Goal: Find specific fact: Find specific fact

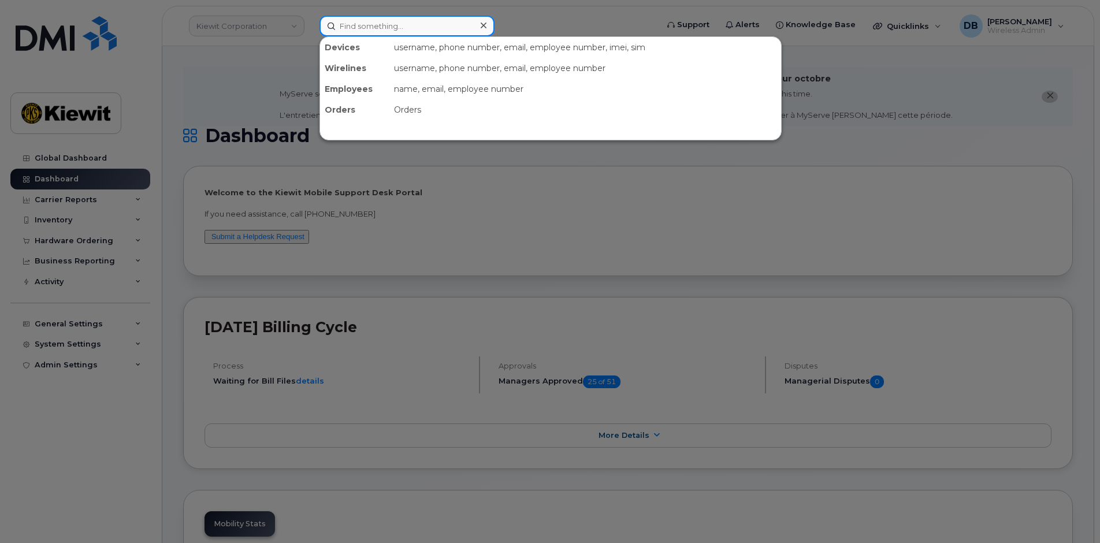
click at [373, 33] on input at bounding box center [406, 26] width 175 height 21
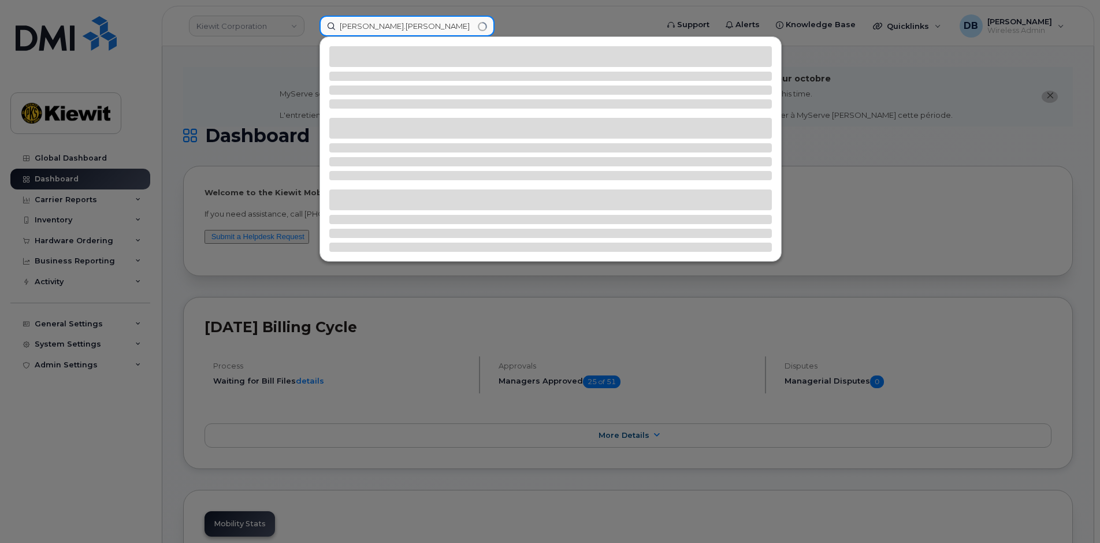
type input "sean.keenan"
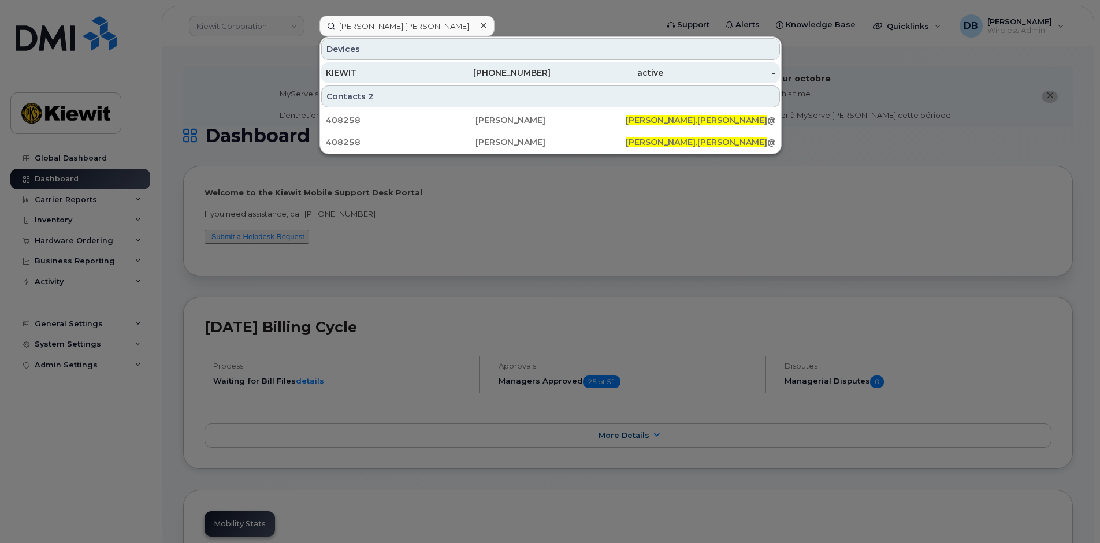
click at [347, 68] on div "KIEWIT" at bounding box center [382, 73] width 113 height 12
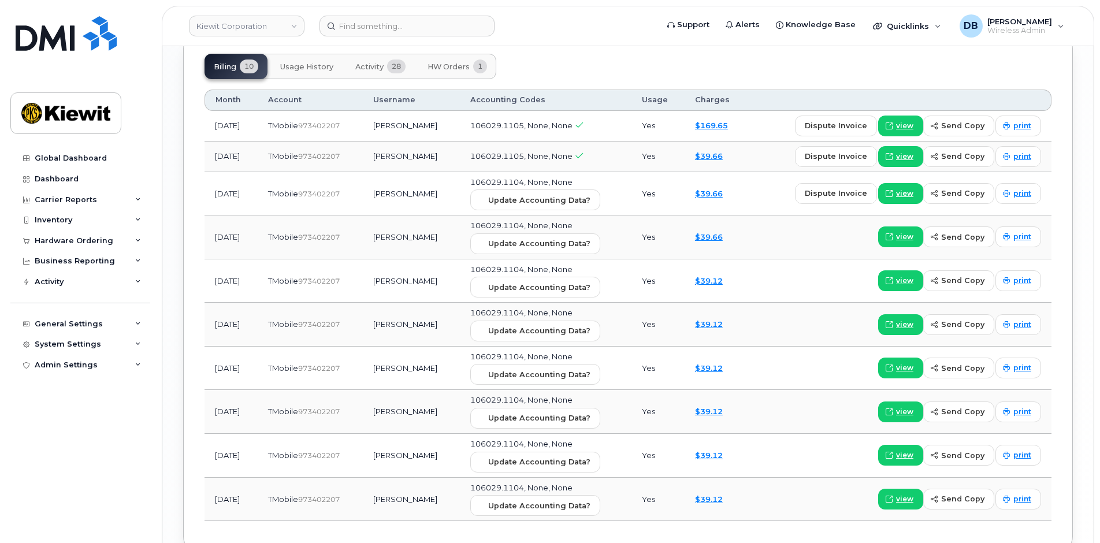
scroll to position [1270, 0]
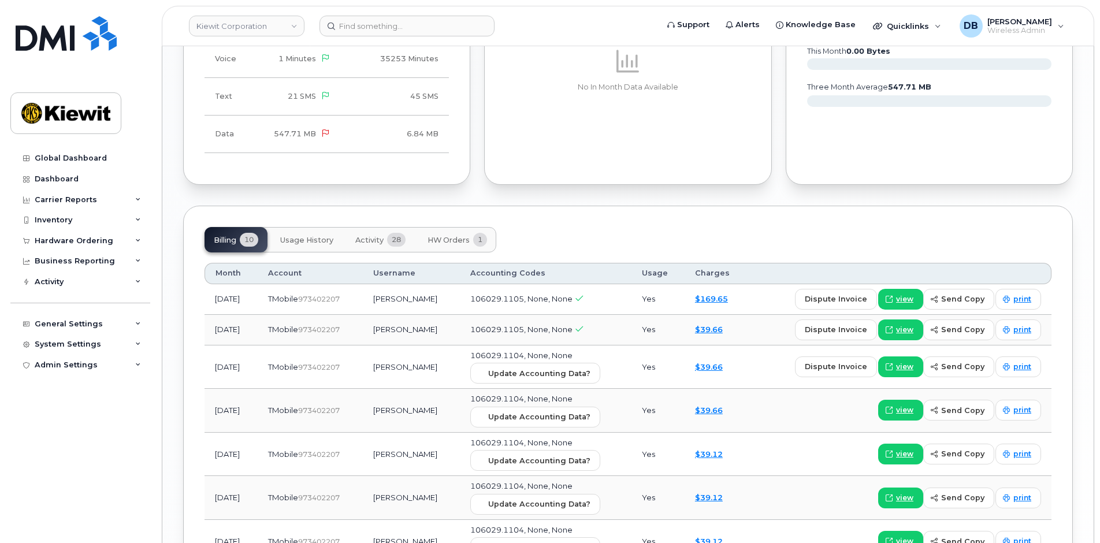
click at [446, 236] on span "HW Orders" at bounding box center [448, 240] width 42 height 9
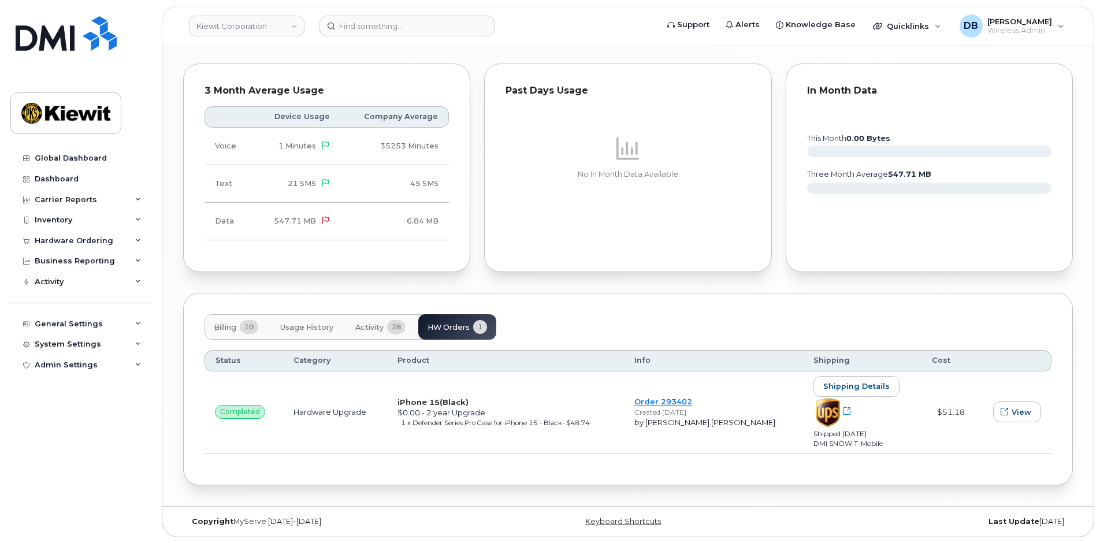
scroll to position [1173, 0]
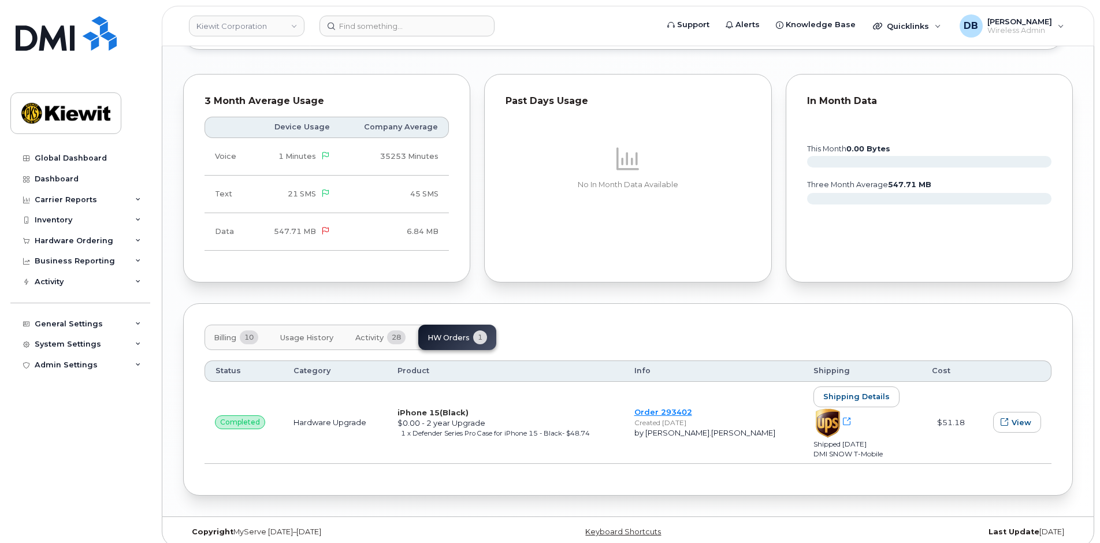
click at [490, 278] on div "Past Days Usage No In Month Data Available" at bounding box center [627, 178] width 301 height 223
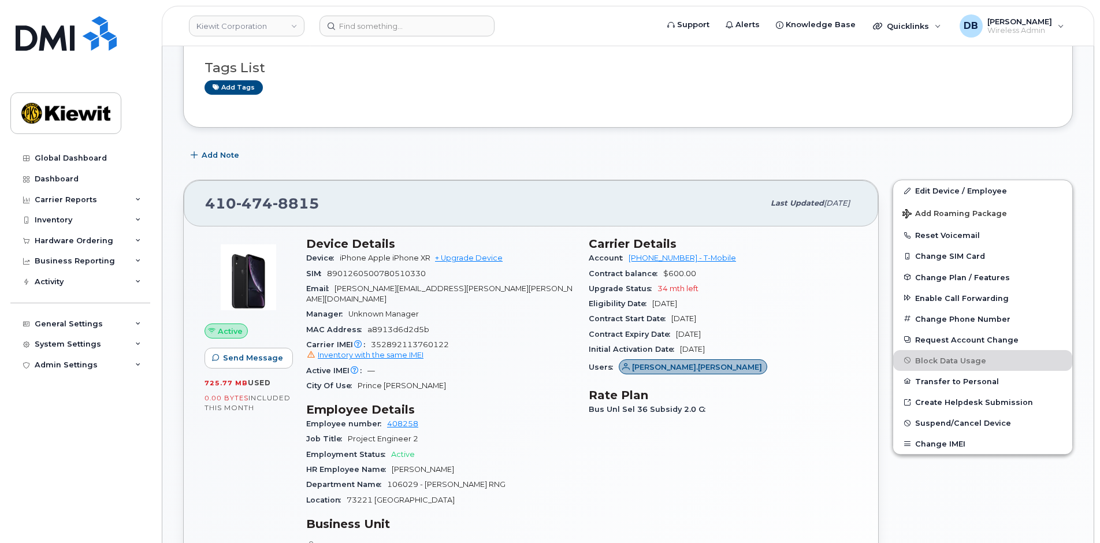
scroll to position [0, 0]
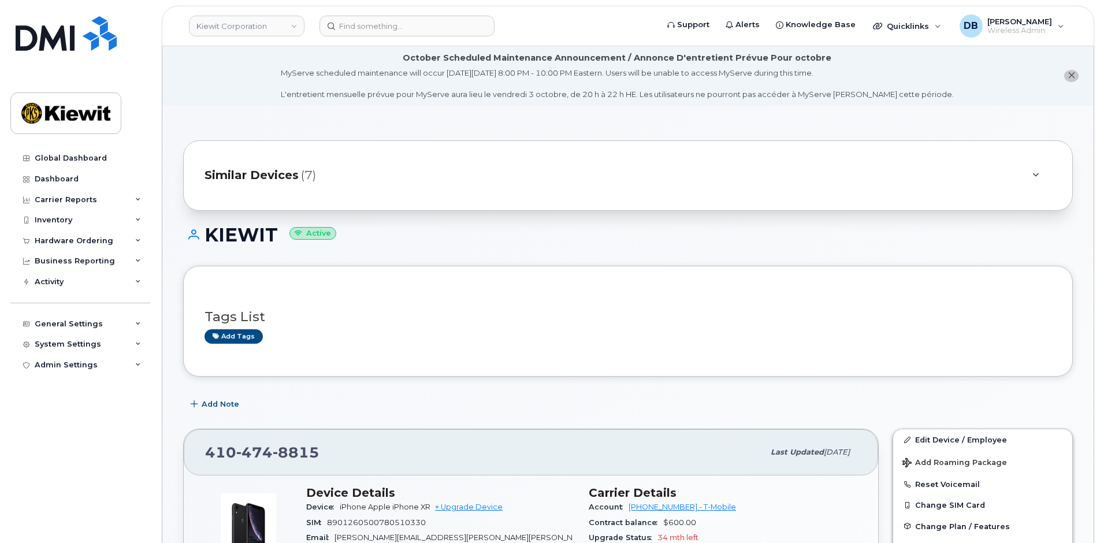
click at [511, 242] on h1 "[PERSON_NAME] Active" at bounding box center [627, 235] width 889 height 20
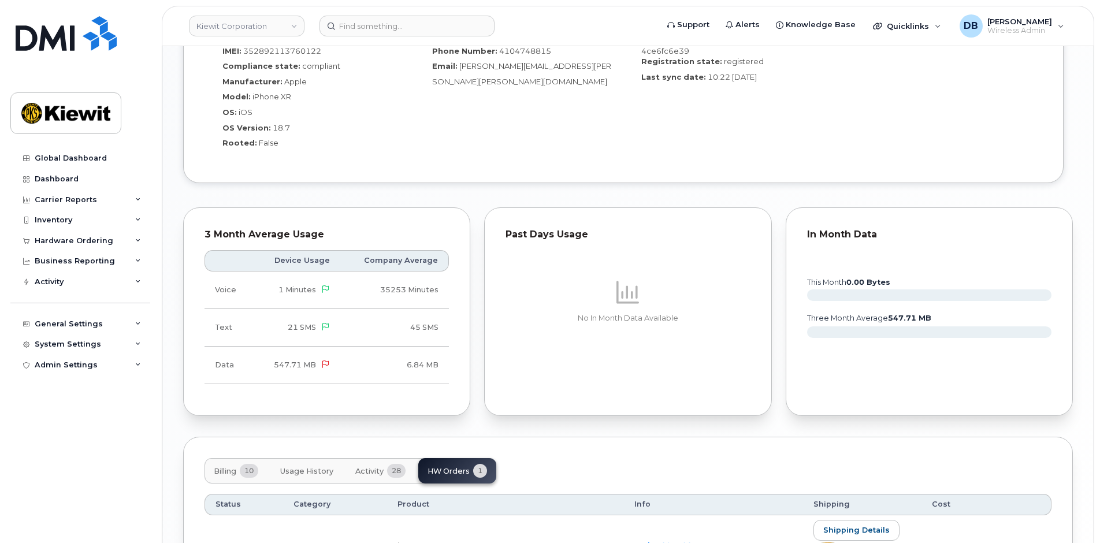
scroll to position [1173, 0]
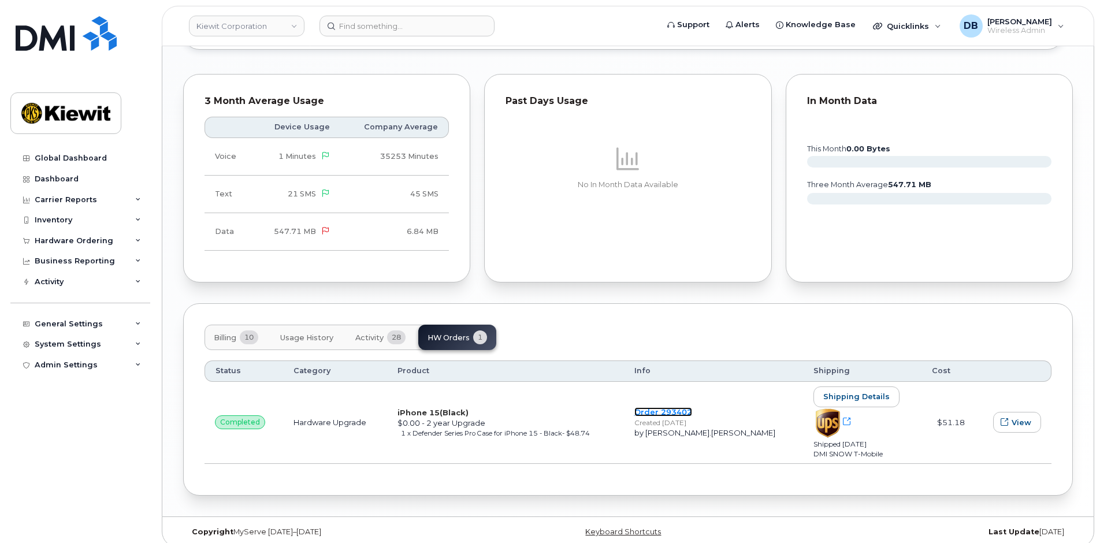
click at [692, 407] on link "Order 293402" at bounding box center [663, 411] width 58 height 9
click at [568, 350] on div "Status Category Product Info Shipping Cost completed Hardware Upgrade iPhone 15…" at bounding box center [627, 412] width 847 height 124
click at [588, 336] on div "Billing 10 Usage History Activity 28 HW Orders 1" at bounding box center [627, 337] width 847 height 25
click at [588, 335] on div "Billing 10 Usage History Activity 28 HW Orders 1" at bounding box center [627, 337] width 847 height 25
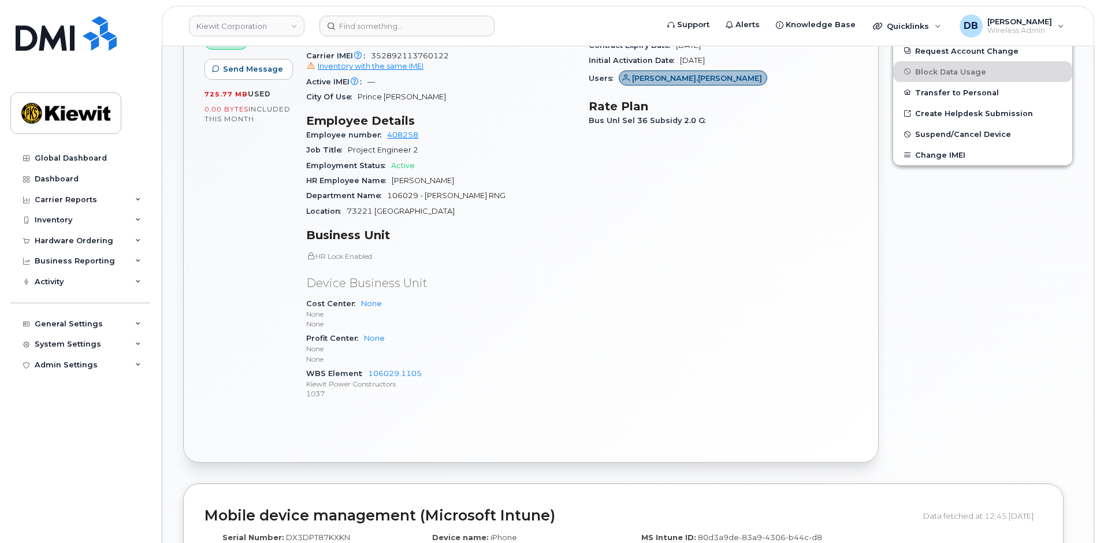
scroll to position [307, 0]
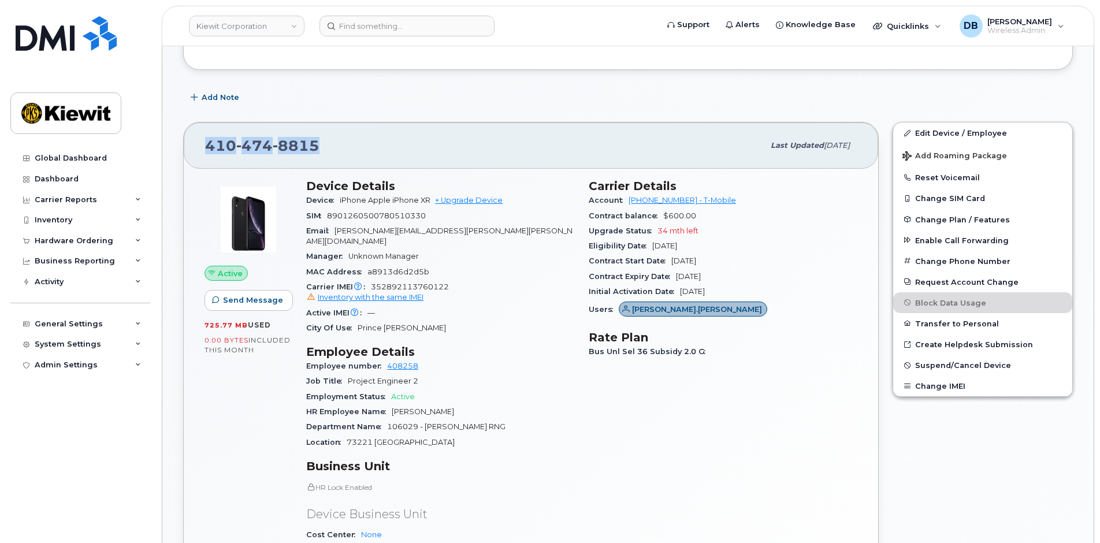
drag, startPoint x: 329, startPoint y: 143, endPoint x: 206, endPoint y: 146, distance: 123.6
click at [206, 146] on div "410 474 8815" at bounding box center [484, 145] width 558 height 24
copy span "410 474 8815"
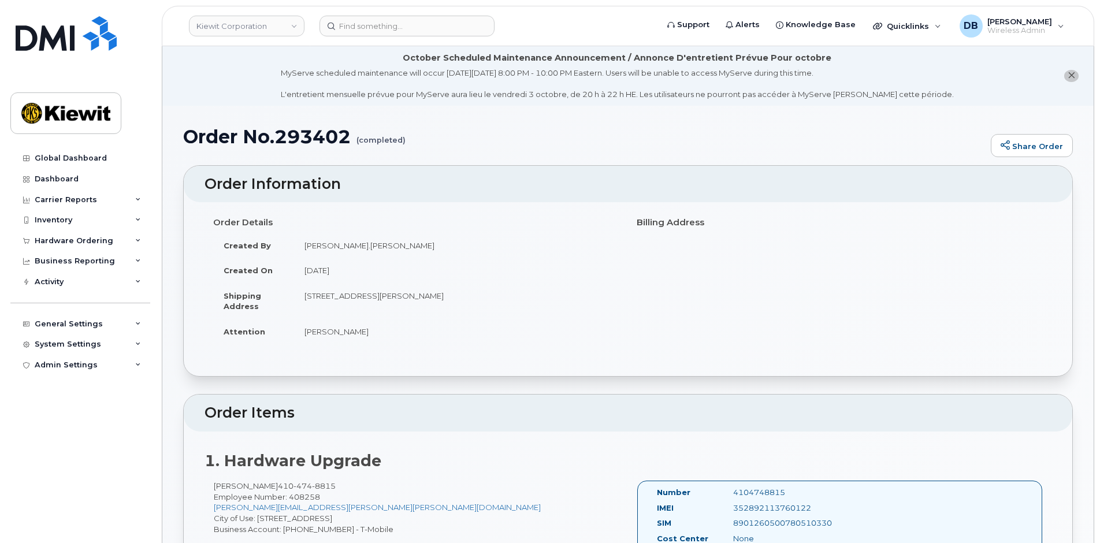
scroll to position [289, 0]
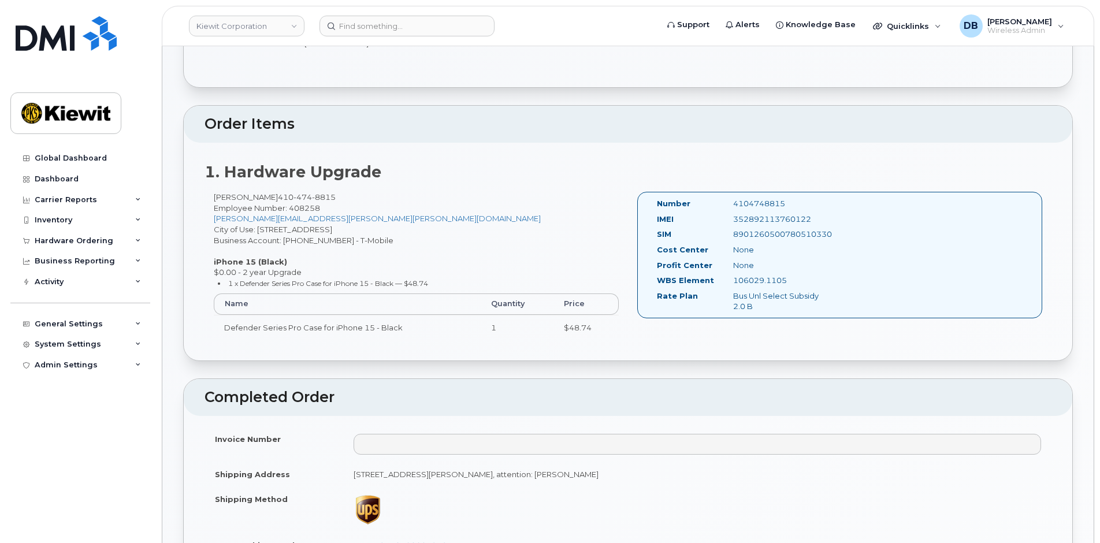
drag, startPoint x: 787, startPoint y: 202, endPoint x: 723, endPoint y: 199, distance: 63.6
click at [724, 199] on div "4104748815" at bounding box center [777, 203] width 106 height 11
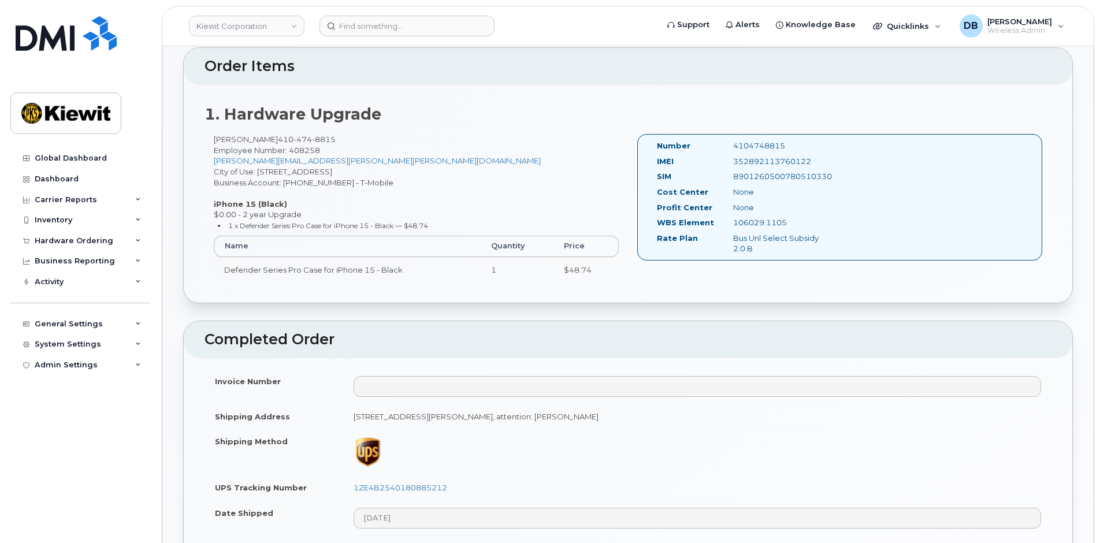
scroll to position [173, 0]
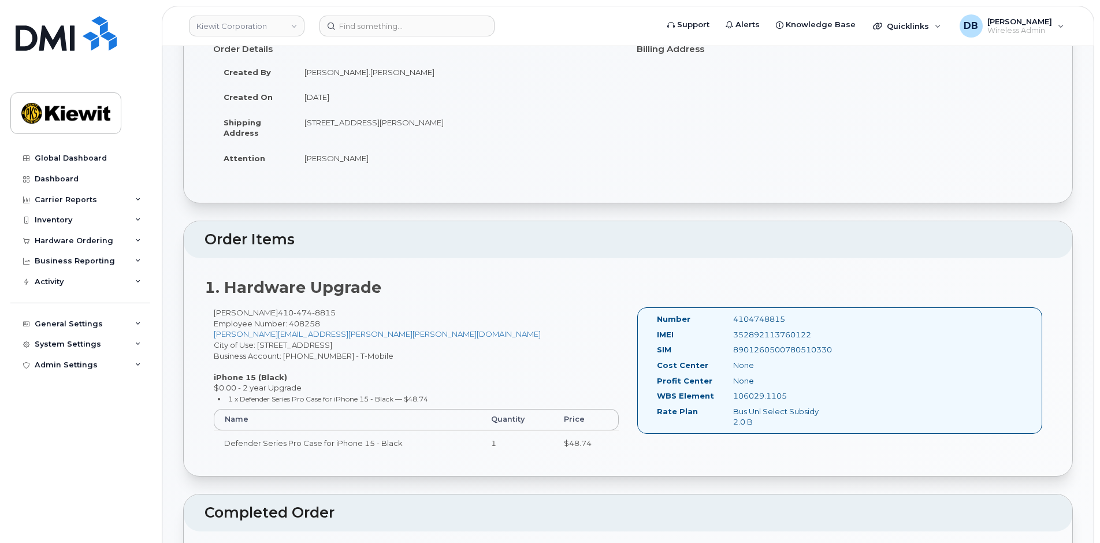
copy div "4104748815"
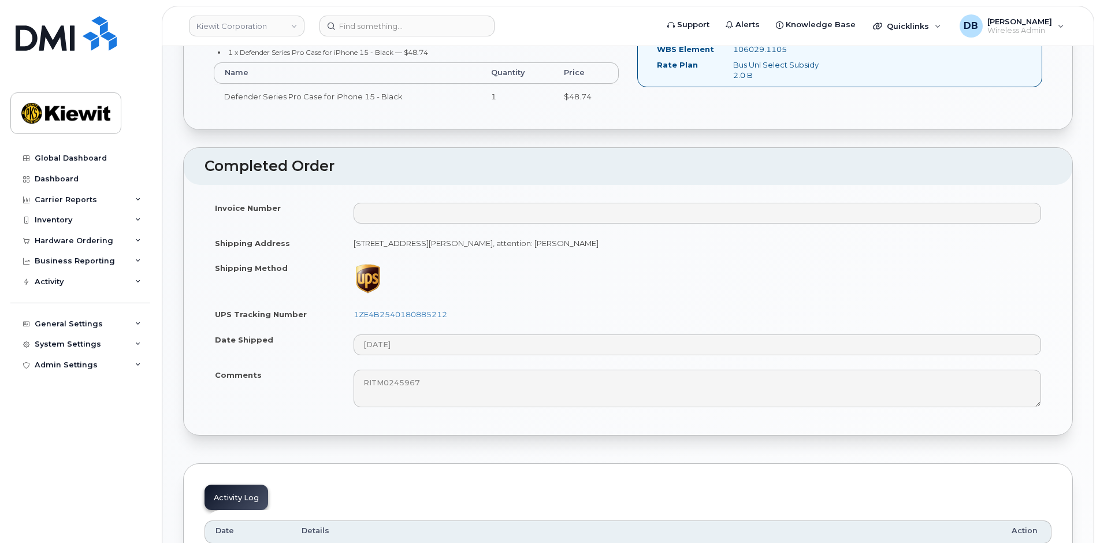
scroll to position [346, 0]
